Goal: Check status: Check status

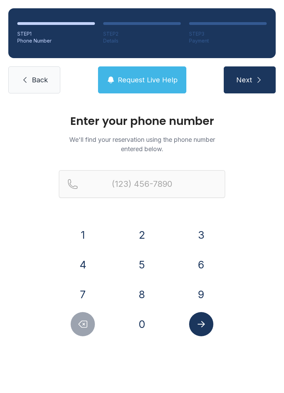
click at [206, 288] on button "9" at bounding box center [201, 294] width 24 height 24
click at [147, 231] on button "2" at bounding box center [142, 235] width 24 height 24
click at [138, 262] on button "5" at bounding box center [142, 264] width 24 height 24
click at [142, 284] on button "8" at bounding box center [142, 294] width 24 height 24
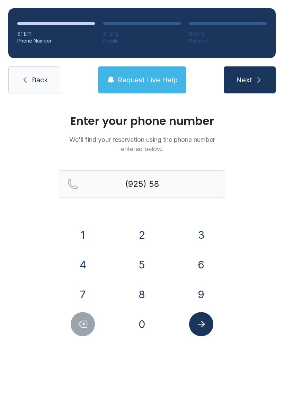
click at [142, 284] on button "8" at bounding box center [142, 294] width 24 height 24
click at [200, 258] on button "6" at bounding box center [201, 264] width 24 height 24
click at [209, 220] on div "(925) 588-6" at bounding box center [142, 195] width 166 height 50
click at [208, 323] on button "Submit lookup form" at bounding box center [201, 324] width 24 height 24
click at [261, 224] on div "Enter your phone number We'll find your reservation using the phone number ente…" at bounding box center [142, 233] width 284 height 262
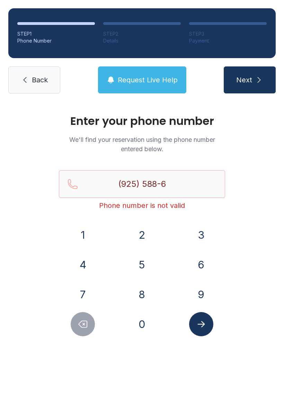
click at [203, 320] on icon "Submit lookup form" at bounding box center [201, 324] width 10 height 10
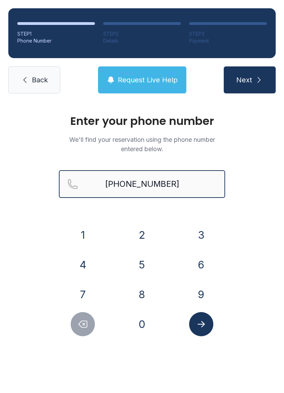
type input "[PHONE_NUMBER]"
click at [203, 325] on icon "Submit lookup form" at bounding box center [201, 324] width 10 height 10
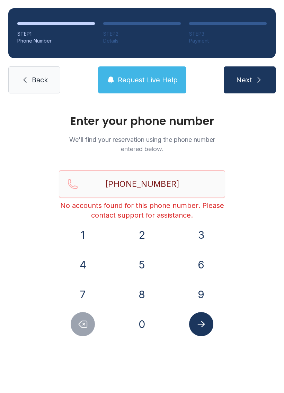
click at [38, 83] on span "Back" at bounding box center [40, 80] width 16 height 10
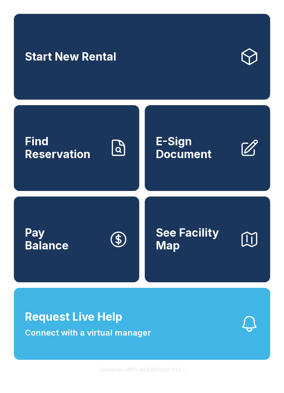
click at [76, 160] on span "Find Reservation" at bounding box center [64, 147] width 78 height 25
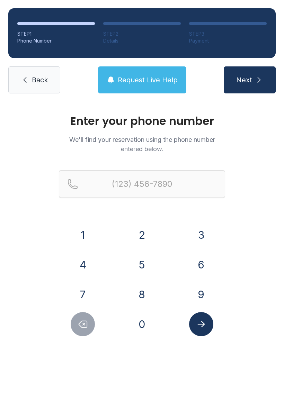
click at [203, 294] on button "9" at bounding box center [201, 294] width 24 height 24
click at [144, 240] on button "2" at bounding box center [142, 235] width 24 height 24
click at [139, 266] on button "5" at bounding box center [142, 264] width 24 height 24
click at [142, 291] on button "8" at bounding box center [142, 294] width 24 height 24
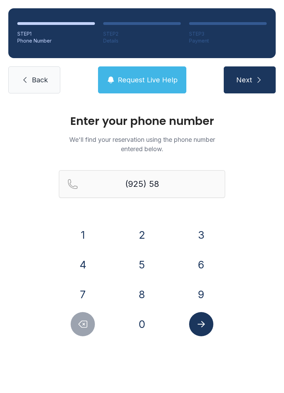
click at [142, 291] on button "8" at bounding box center [142, 294] width 24 height 24
click at [76, 222] on form "(925) 588- 1 2 3 4 5 6 7 8 9 0" at bounding box center [142, 253] width 166 height 166
click at [199, 256] on button "6" at bounding box center [201, 264] width 24 height 24
click at [88, 293] on button "7" at bounding box center [83, 294] width 24 height 24
click at [147, 224] on button "2" at bounding box center [142, 235] width 24 height 24
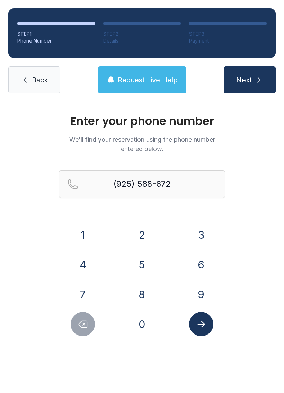
click at [203, 319] on button "Submit lookup form" at bounding box center [201, 324] width 24 height 24
click at [85, 231] on button "1" at bounding box center [83, 235] width 24 height 24
click at [200, 262] on button "6" at bounding box center [201, 264] width 24 height 24
click at [86, 291] on button "7" at bounding box center [83, 294] width 24 height 24
click at [143, 234] on button "2" at bounding box center [142, 235] width 24 height 24
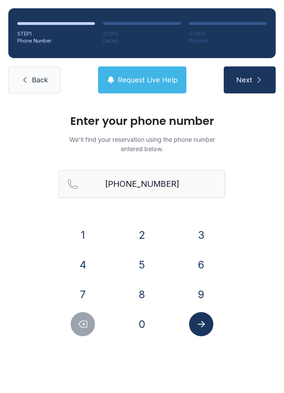
click at [210, 321] on button "Submit lookup form" at bounding box center [201, 324] width 24 height 24
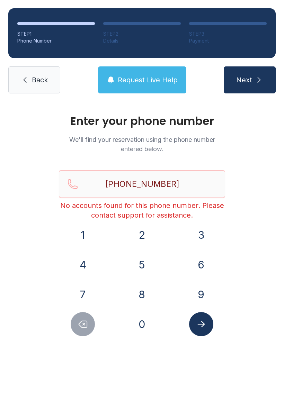
click at [139, 368] on main "Enter your phone number We'll find your reservation using the phone number ente…" at bounding box center [142, 247] width 284 height 291
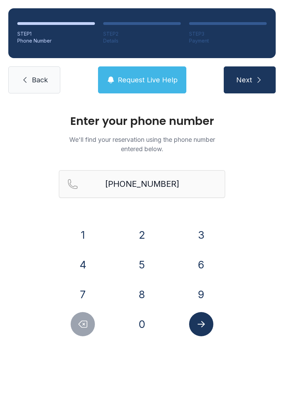
click at [154, 80] on span "Request Live Help" at bounding box center [148, 80] width 60 height 10
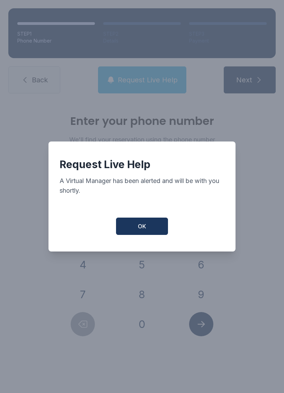
click at [153, 225] on button "OK" at bounding box center [142, 226] width 52 height 17
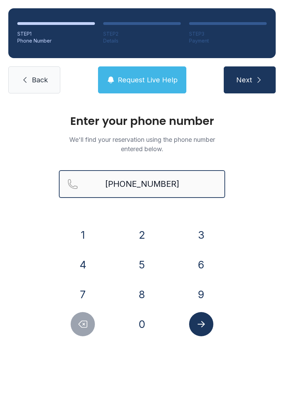
click at [192, 180] on input "[PHONE_NUMBER]" at bounding box center [142, 184] width 166 height 28
type input "[PHONE_NUMBER]"
click at [249, 80] on button "Next" at bounding box center [249, 79] width 52 height 27
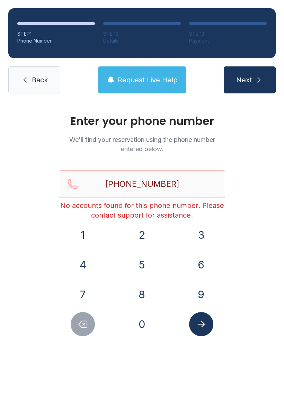
click at [47, 85] on link "Back" at bounding box center [34, 79] width 52 height 27
